Goal: Transaction & Acquisition: Download file/media

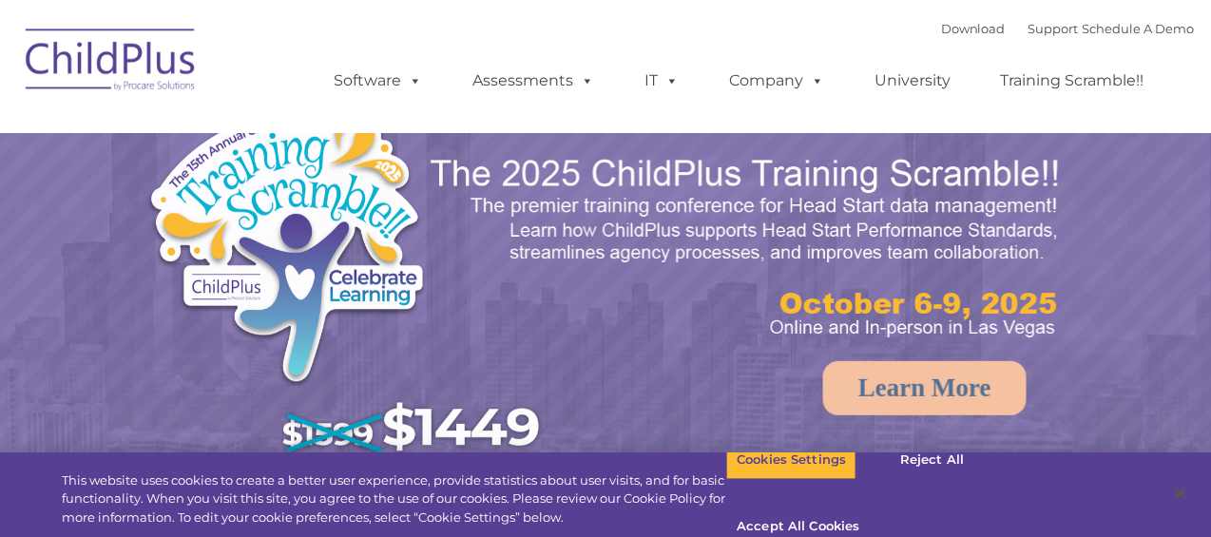
select select "MEDIUM"
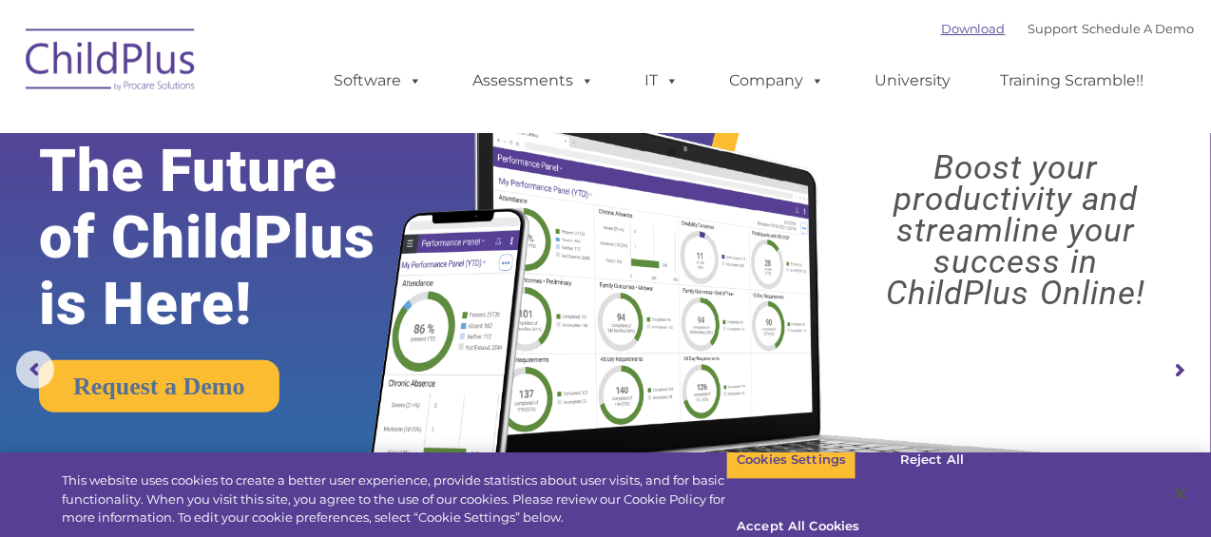
click at [941, 27] on link "Download" at bounding box center [973, 28] width 65 height 15
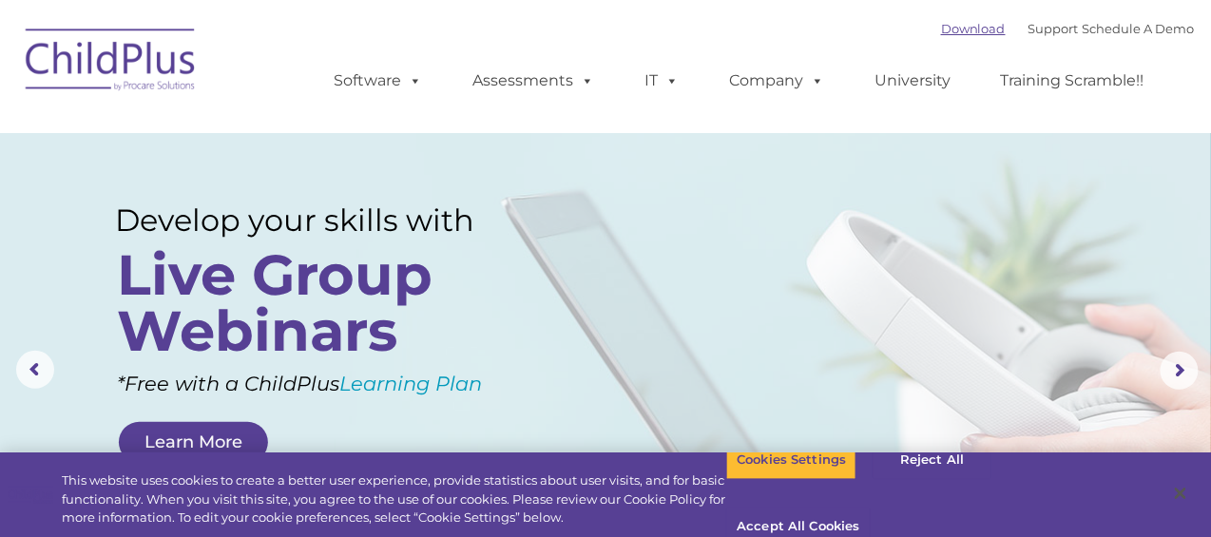
click at [950, 27] on link "Download" at bounding box center [973, 28] width 65 height 15
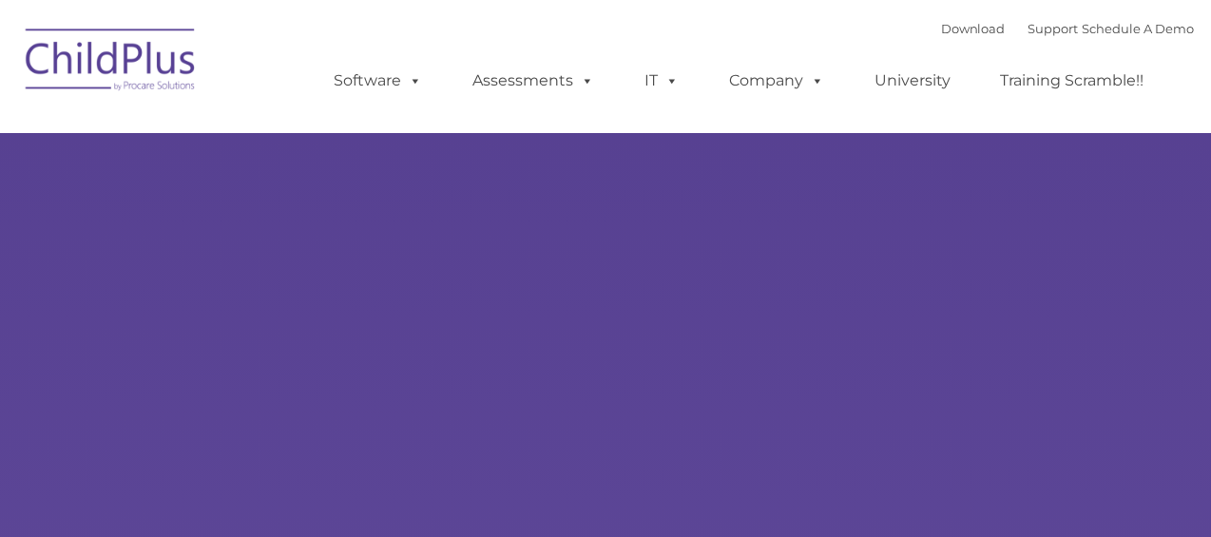
type input ""
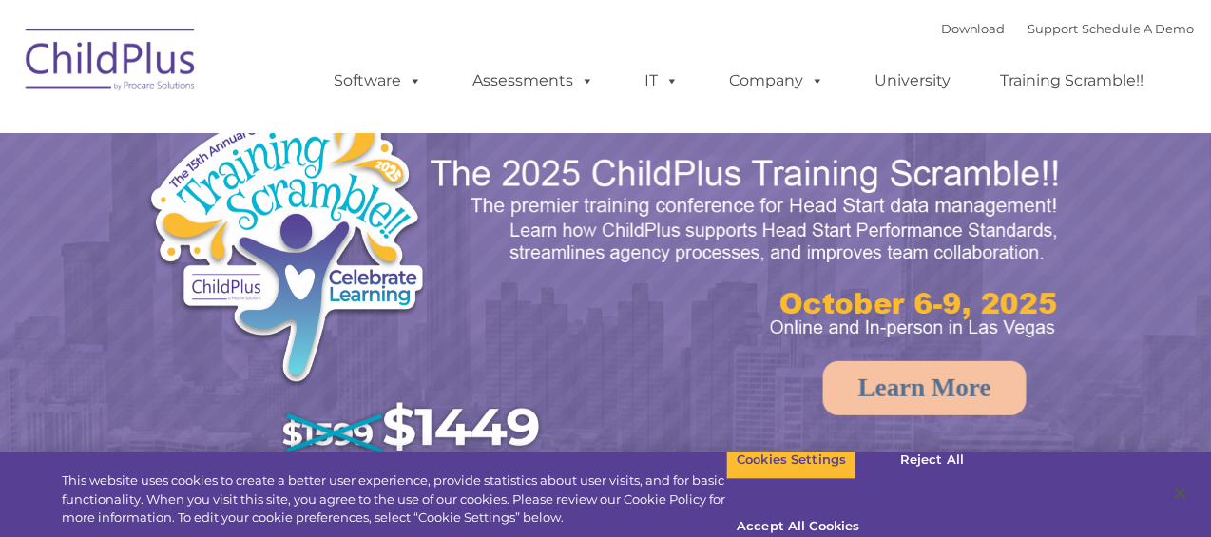
select select "MEDIUM"
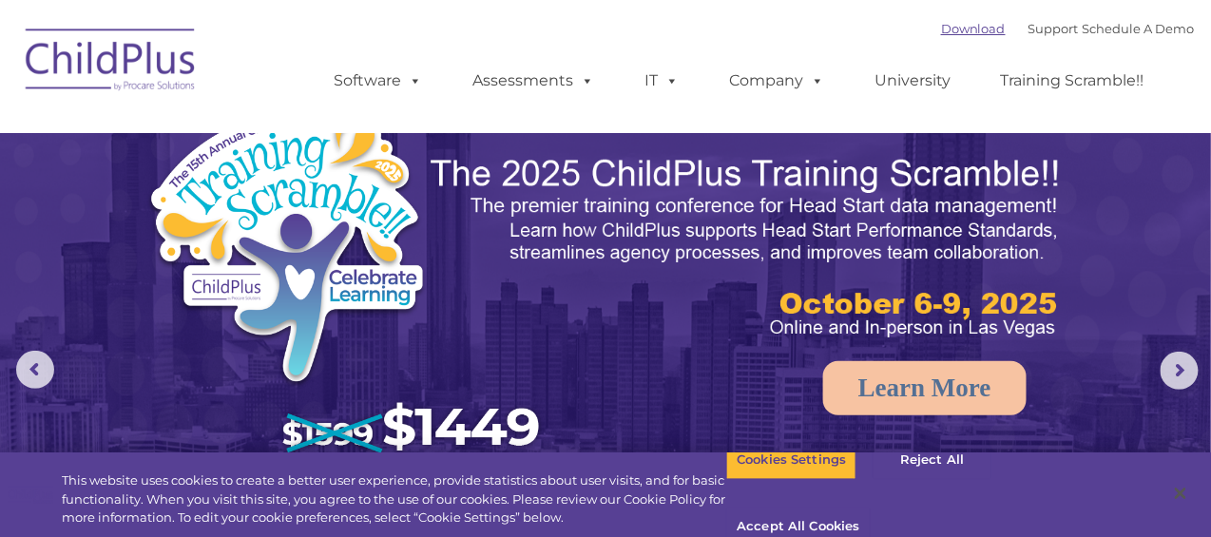
click at [952, 25] on link "Download" at bounding box center [973, 28] width 65 height 15
